Goal: Task Accomplishment & Management: Use online tool/utility

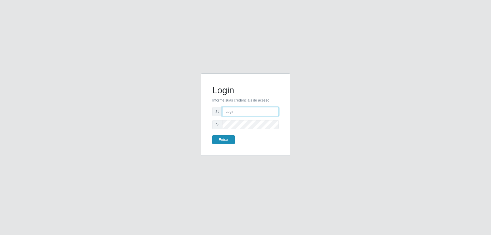
type input "[EMAIL_ADDRESS][DOMAIN_NAME]"
click at [226, 138] on button "Entrar" at bounding box center [223, 139] width 22 height 9
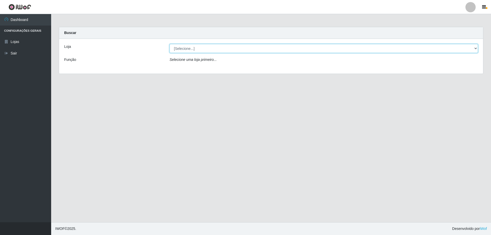
click at [475, 50] on select "[Selecione...] SuperShow Bis - [GEOGRAPHIC_DATA]" at bounding box center [323, 48] width 308 height 9
select select "59"
click at [169, 44] on select "[Selecione...] SuperShow Bis - [GEOGRAPHIC_DATA]" at bounding box center [323, 48] width 308 height 9
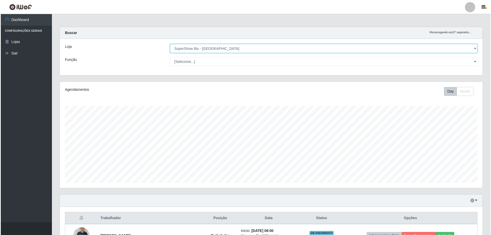
scroll to position [59, 0]
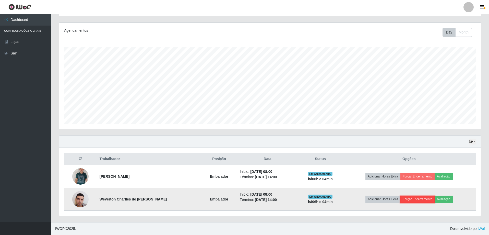
click at [414, 199] on button "Forçar Encerramento" at bounding box center [418, 198] width 34 height 7
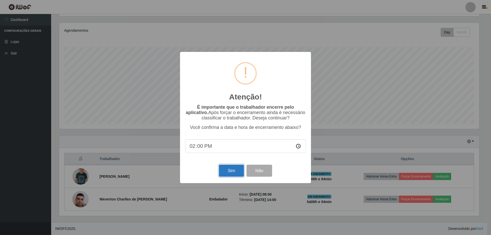
click at [237, 173] on button "Sim" at bounding box center [231, 171] width 25 height 12
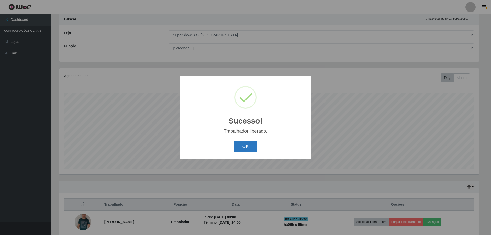
click at [246, 145] on button "OK" at bounding box center [246, 147] width 24 height 12
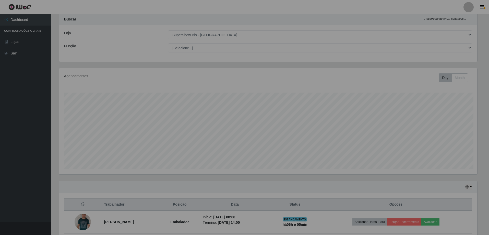
scroll to position [106, 422]
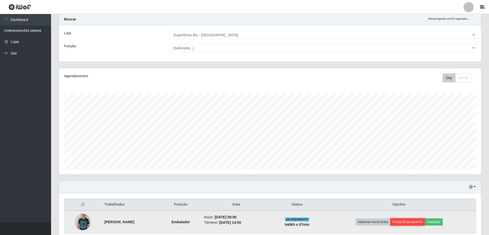
click at [406, 222] on button "Forçar Encerramento" at bounding box center [408, 221] width 34 height 7
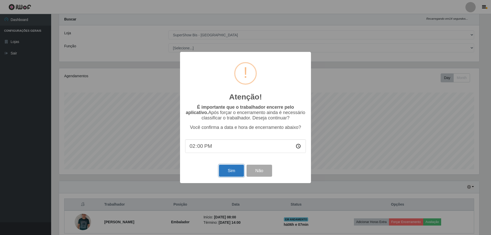
click at [235, 174] on button "Sim" at bounding box center [231, 171] width 25 height 12
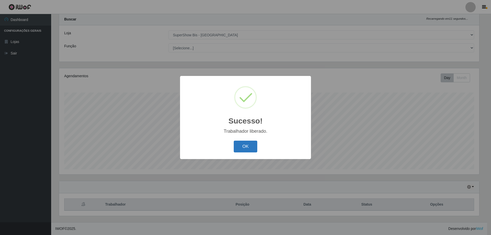
click at [245, 146] on button "OK" at bounding box center [246, 147] width 24 height 12
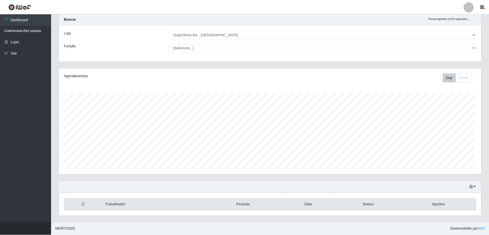
scroll to position [106, 422]
